Goal: Check status

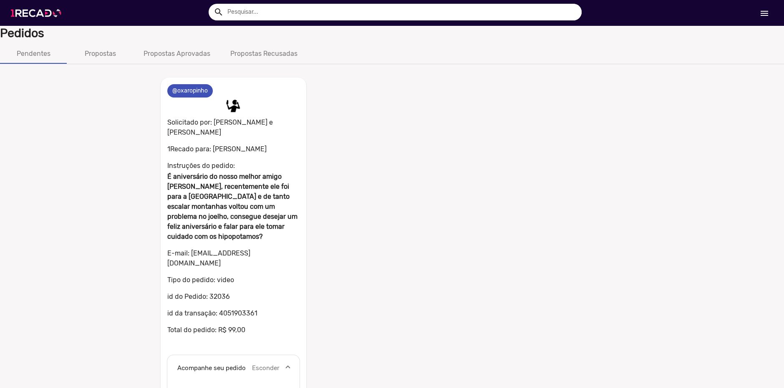
scroll to position [162, 0]
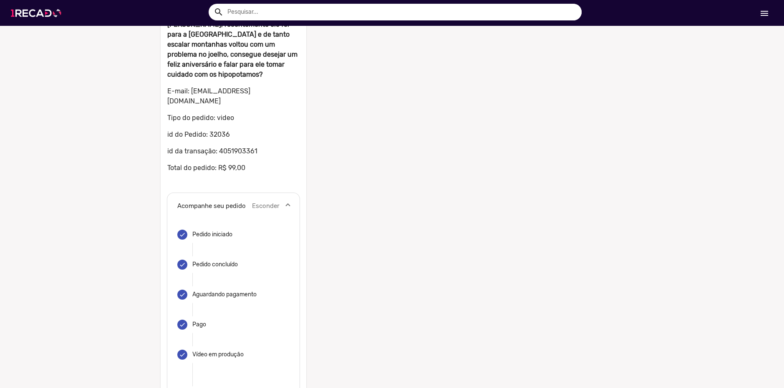
click at [45, 8] on img at bounding box center [37, 12] width 63 height 35
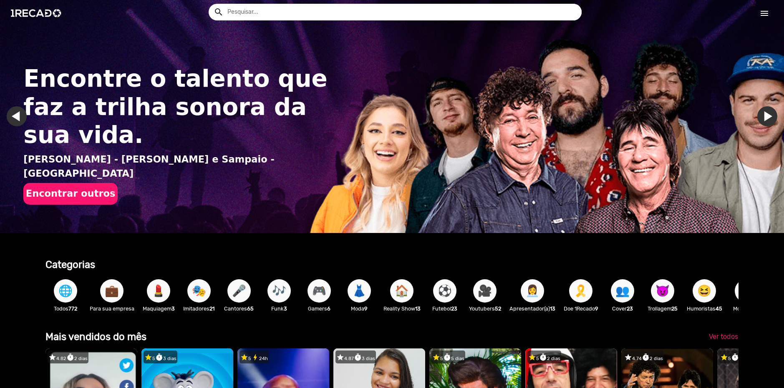
click at [764, 16] on mat-icon "menu" at bounding box center [764, 13] width 10 height 10
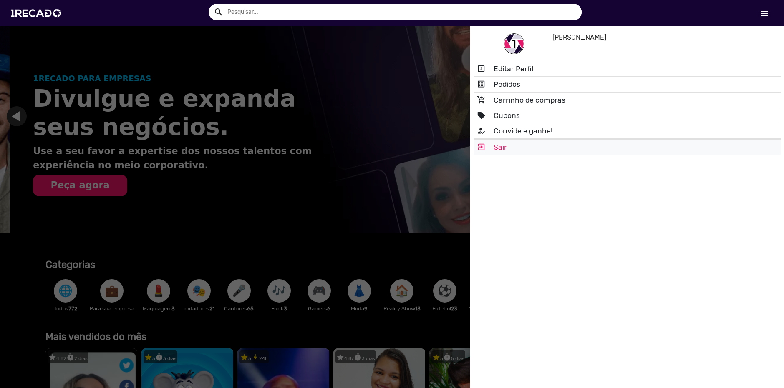
scroll to position [0, 778]
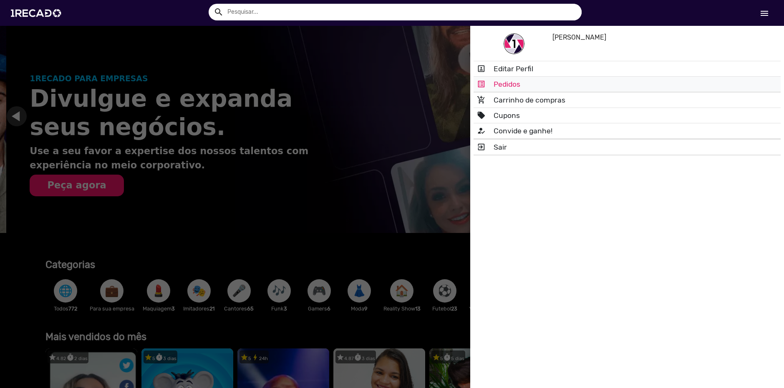
click at [506, 90] on link "list_alt Pedidos" at bounding box center [627, 84] width 307 height 15
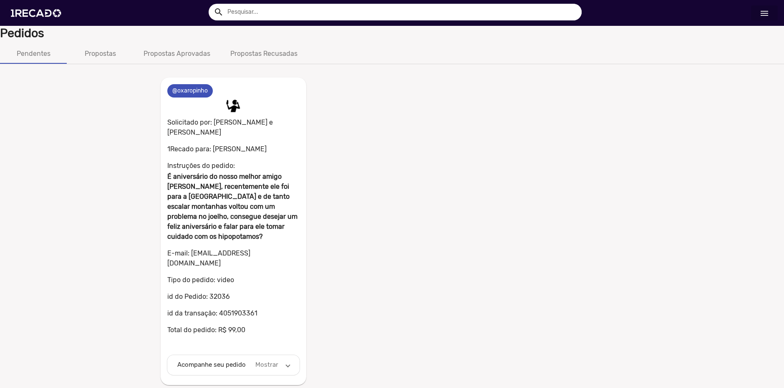
click at [266, 360] on mat-panel-description "Mostrar" at bounding box center [267, 365] width 26 height 10
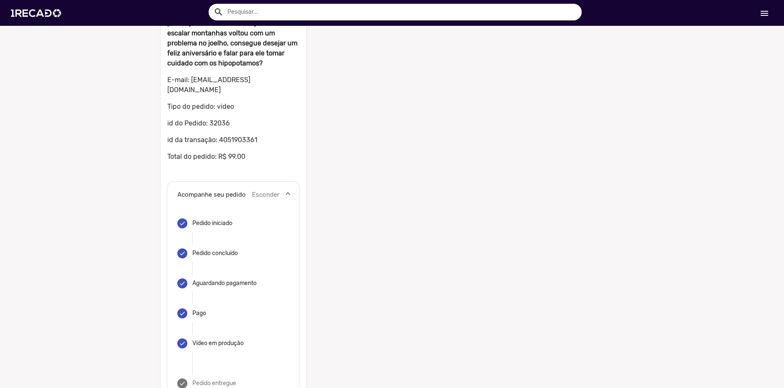
scroll to position [204, 0]
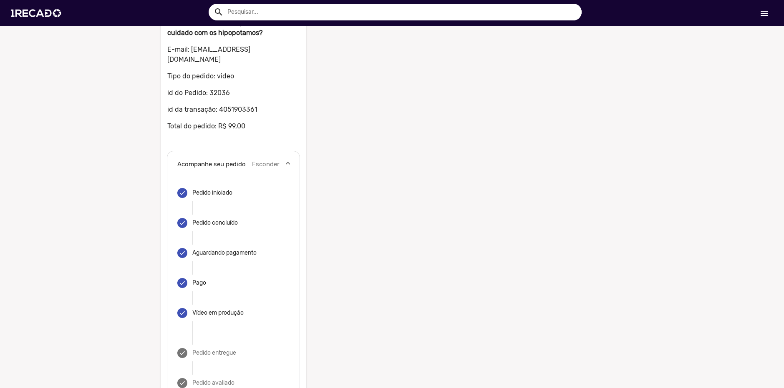
click at [678, 203] on div "0 @oxaropinho 0 Solicitado por: [PERSON_NAME] e [PERSON_NAME] 1Recado para: [PE…" at bounding box center [392, 139] width 784 height 558
